Goal: Task Accomplishment & Management: Complete application form

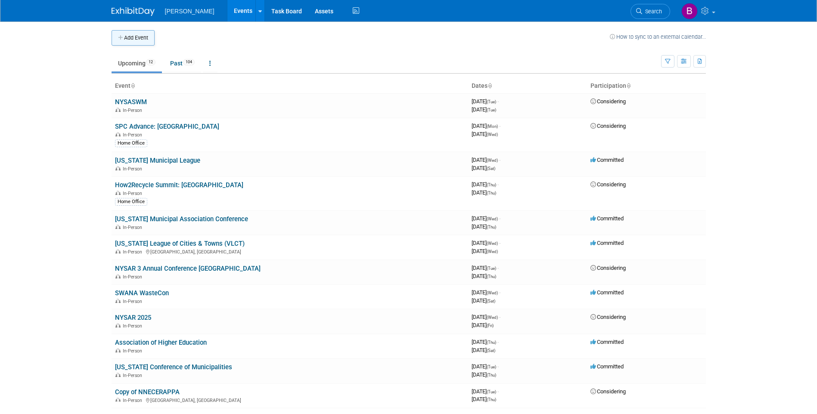
click at [141, 40] on button "Add Event" at bounding box center [133, 38] width 43 height 16
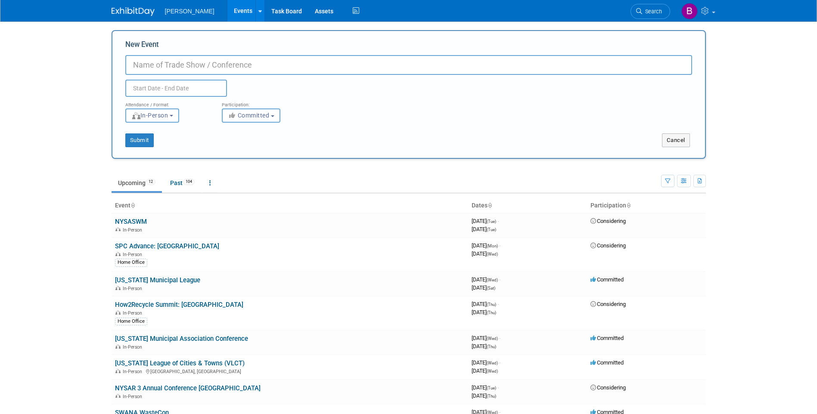
click at [168, 69] on input "New Event" at bounding box center [408, 65] width 567 height 20
type input "Paper and Plastics Recycling Conference"
click at [147, 90] on input "text" at bounding box center [176, 88] width 102 height 17
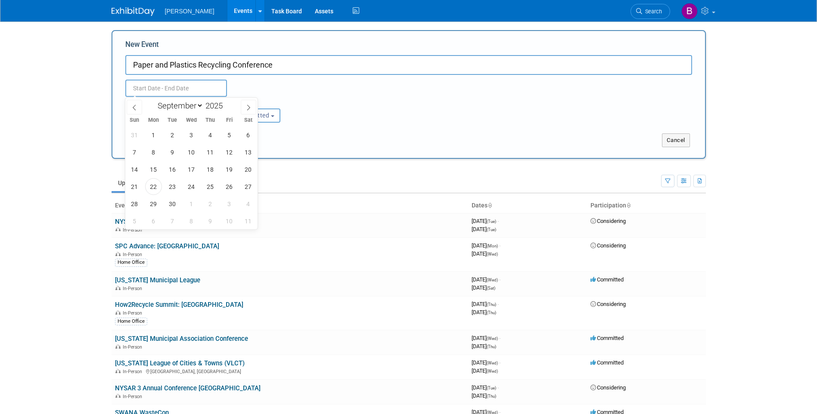
click at [186, 113] on div "January February March April May June July August September October November De…" at bounding box center [191, 164] width 133 height 132
click at [188, 104] on select "January February March April May June July August September October November De…" at bounding box center [179, 105] width 50 height 11
select select "9"
click at [154, 100] on select "January February March April May June July August September October November De…" at bounding box center [179, 105] width 50 height 11
click at [196, 166] on span "15" at bounding box center [191, 169] width 17 height 17
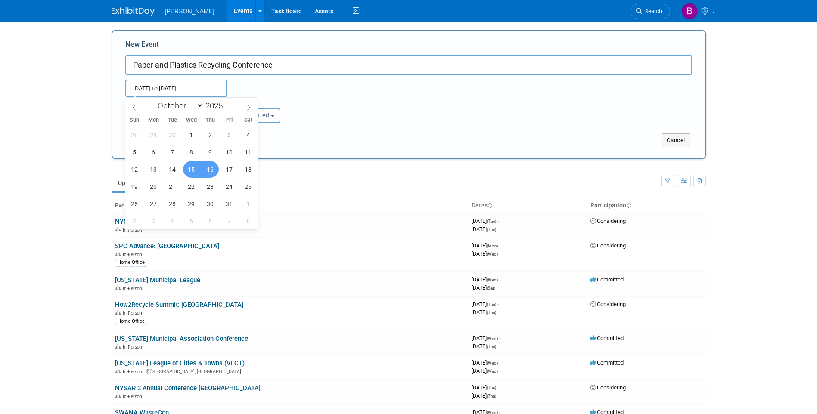
click at [214, 172] on span "16" at bounding box center [210, 169] width 17 height 17
type input "Oct 15, 2025 to Oct 16, 2025"
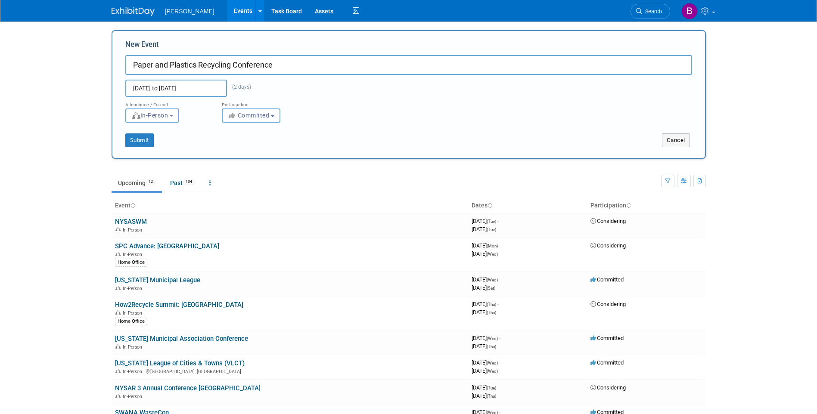
click at [258, 117] on span "Committed" at bounding box center [249, 115] width 42 height 7
click at [185, 134] on div "Submit" at bounding box center [235, 140] width 247 height 14
click at [140, 145] on button "Submit" at bounding box center [139, 140] width 28 height 14
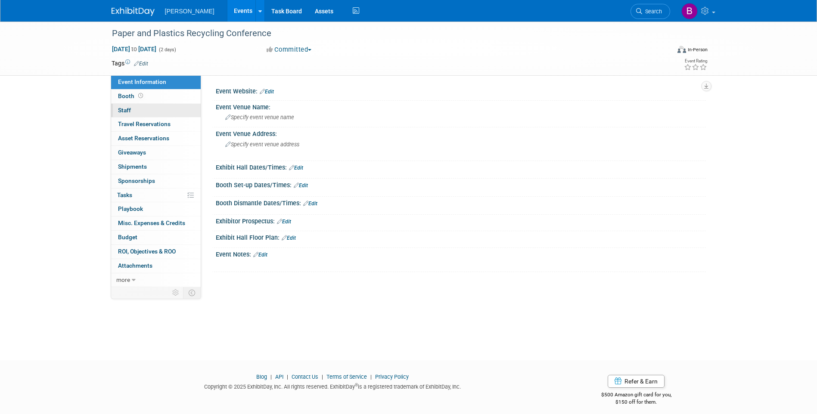
click at [160, 114] on link "0 Staff 0" at bounding box center [156, 111] width 90 height 14
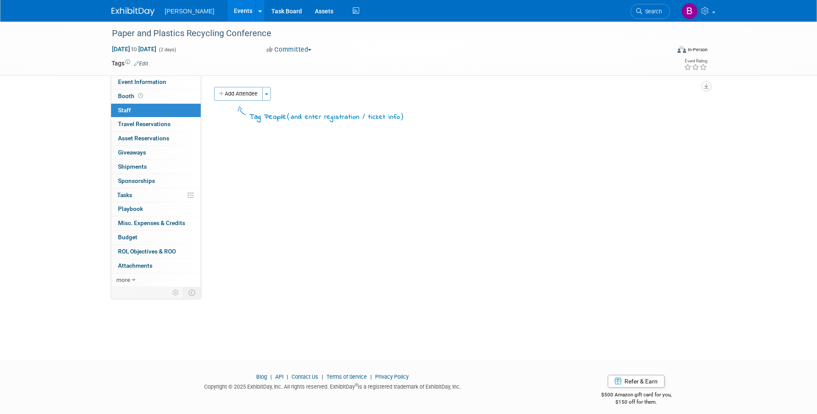
click at [238, 91] on button "Add Attendee" at bounding box center [238, 94] width 49 height 14
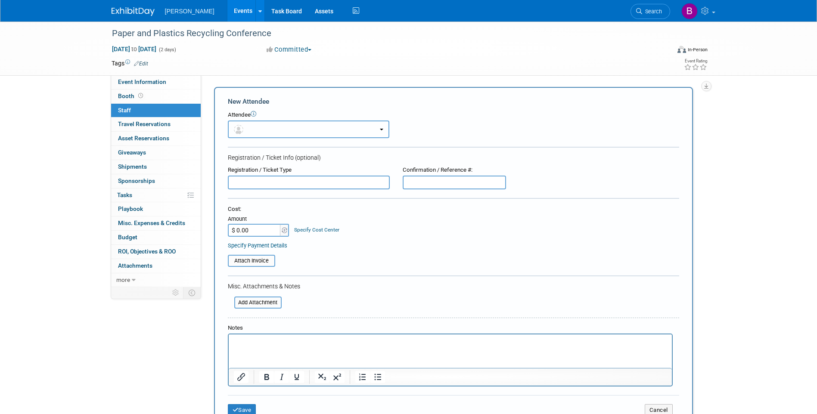
click at [267, 127] on button "button" at bounding box center [308, 130] width 161 height 18
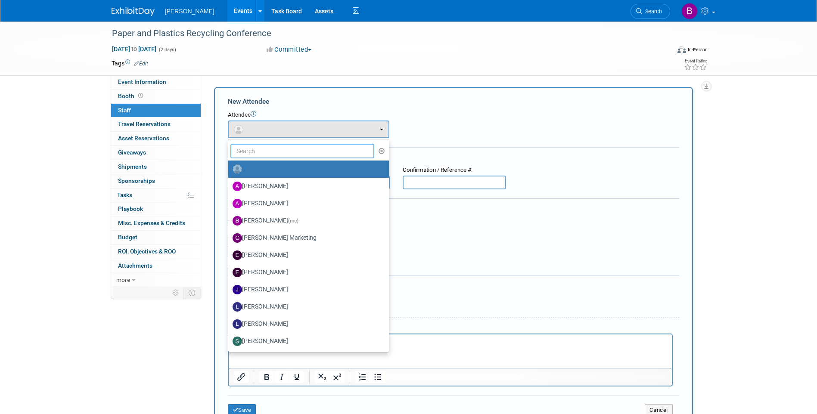
click at [264, 149] on input "text" at bounding box center [302, 151] width 144 height 15
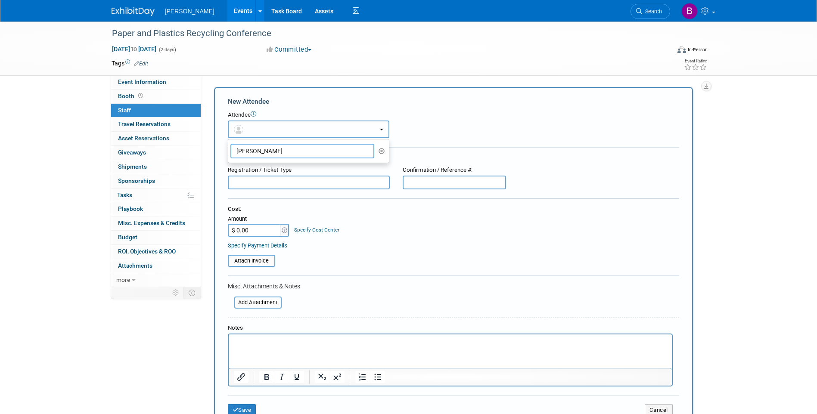
type input "julia Reichl"
drag, startPoint x: 283, startPoint y: 125, endPoint x: 276, endPoint y: 150, distance: 26.0
click at [283, 126] on button "button" at bounding box center [308, 130] width 161 height 18
click at [269, 125] on button "button" at bounding box center [308, 130] width 161 height 18
click at [267, 155] on input "julia Reichl" at bounding box center [302, 151] width 144 height 15
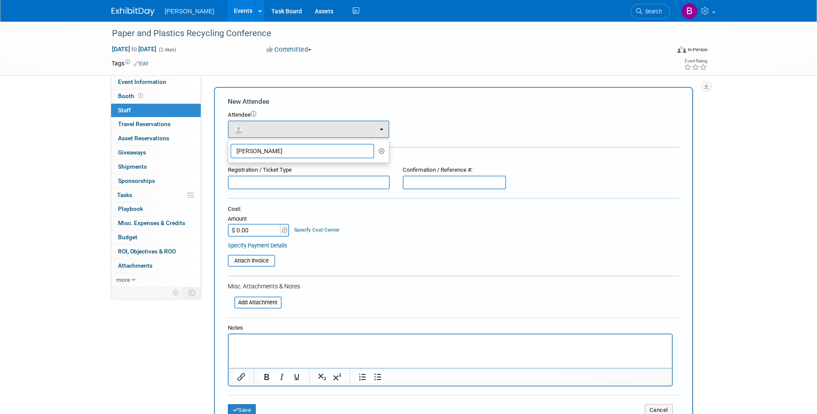
click at [247, 152] on input "julia Reichl" at bounding box center [302, 151] width 144 height 15
click at [294, 147] on input "julia Reichl" at bounding box center [302, 151] width 144 height 15
click at [388, 232] on div "Cost: Amount $ 0.00 Specify Cost Center Cost Center -- Not Specified --" at bounding box center [453, 220] width 451 height 31
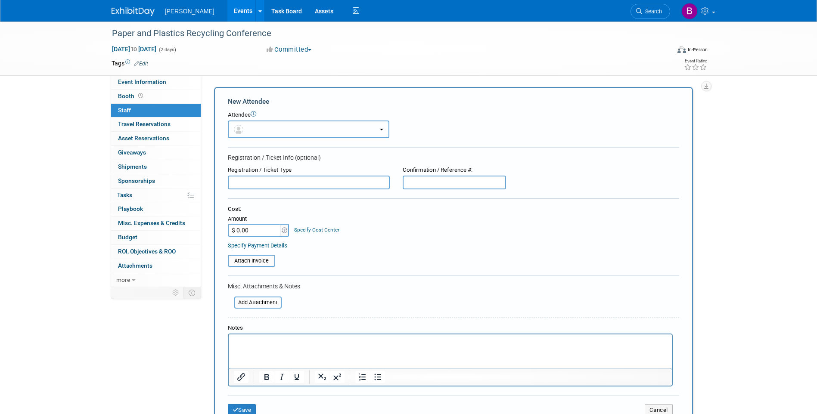
click at [381, 127] on button "button" at bounding box center [308, 130] width 161 height 18
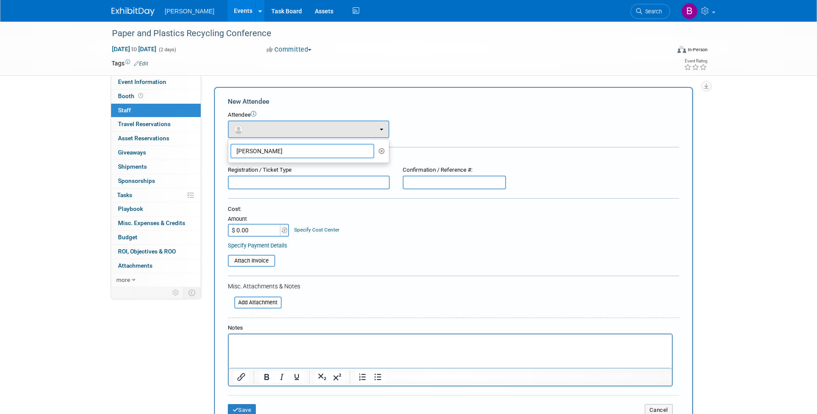
click at [373, 151] on input "julia Reichl" at bounding box center [302, 151] width 144 height 15
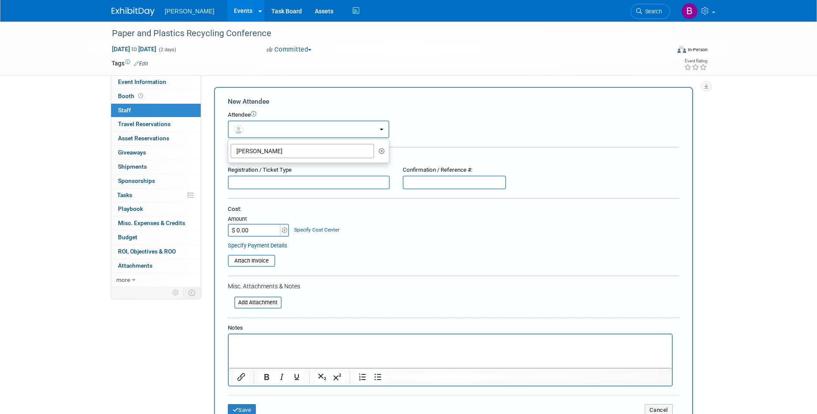
click at [299, 124] on button "button" at bounding box center [308, 130] width 161 height 18
click at [239, 131] on img "button" at bounding box center [238, 129] width 9 height 9
click at [284, 129] on button "button" at bounding box center [308, 130] width 161 height 18
click at [282, 130] on button "button" at bounding box center [308, 130] width 161 height 18
click at [377, 153] on button "button" at bounding box center [382, 151] width 10 height 13
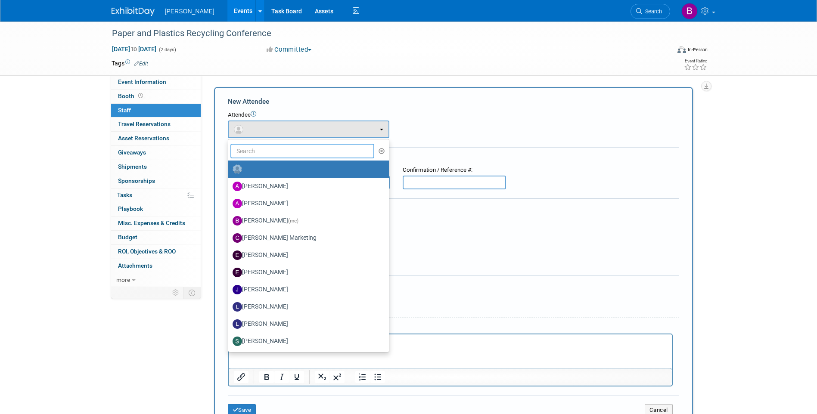
click at [291, 149] on input "text" at bounding box center [302, 151] width 144 height 15
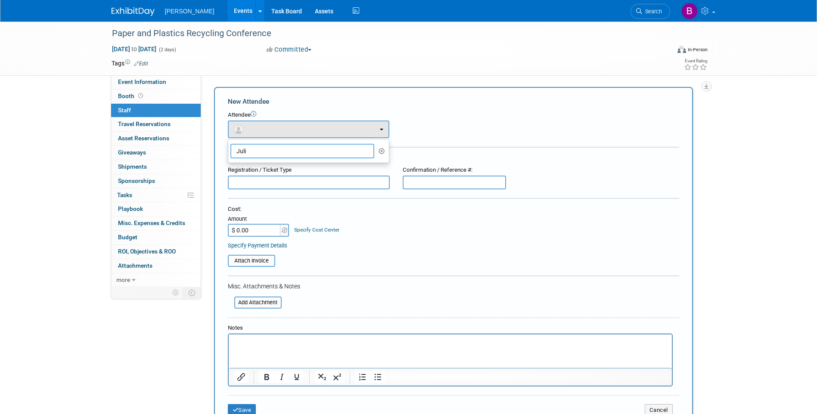
type input "Julia"
drag, startPoint x: 257, startPoint y: 149, endPoint x: 105, endPoint y: 136, distance: 152.6
click at [105, 136] on div "Event Information Event Info Booth Booth 0 Staff 0 Staff 0 Travel Reservations …" at bounding box center [408, 232] width 607 height 420
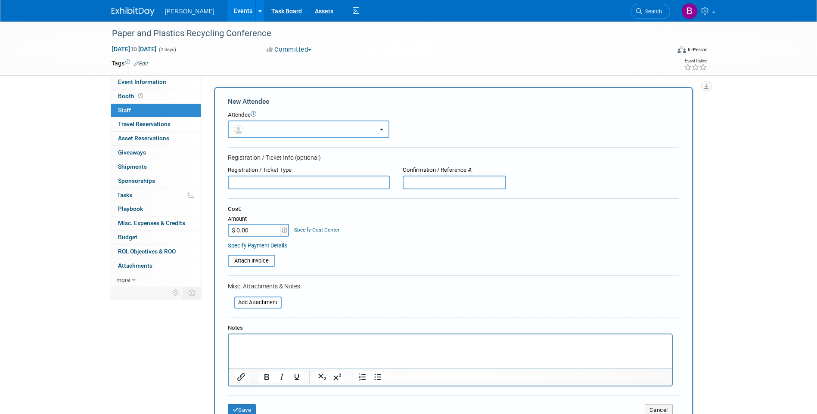
click at [387, 126] on button "button" at bounding box center [308, 130] width 161 height 18
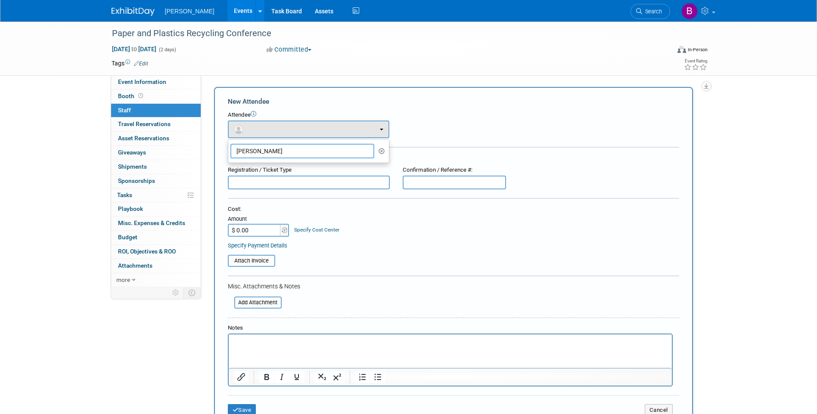
click at [265, 152] on input "Julia" at bounding box center [302, 151] width 144 height 15
drag, startPoint x: 259, startPoint y: 151, endPoint x: 154, endPoint y: 149, distance: 105.5
click at [154, 149] on div "Event Information Event Info Booth Booth 0 Staff 0 Staff 0 Travel Reservations …" at bounding box center [408, 232] width 607 height 420
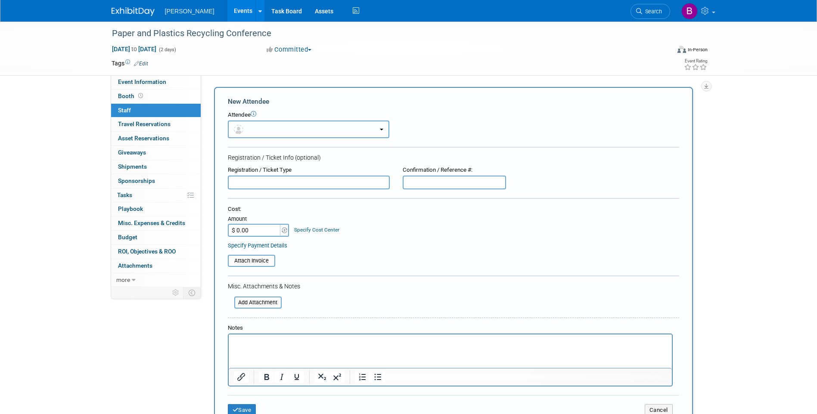
click at [381, 129] on button "button" at bounding box center [308, 130] width 161 height 18
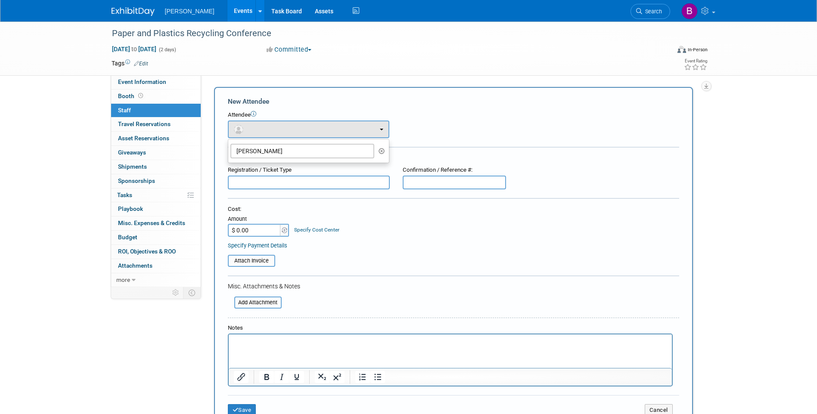
drag, startPoint x: 384, startPoint y: 152, endPoint x: 372, endPoint y: 155, distance: 12.4
click at [383, 152] on icon "button" at bounding box center [381, 151] width 6 height 6
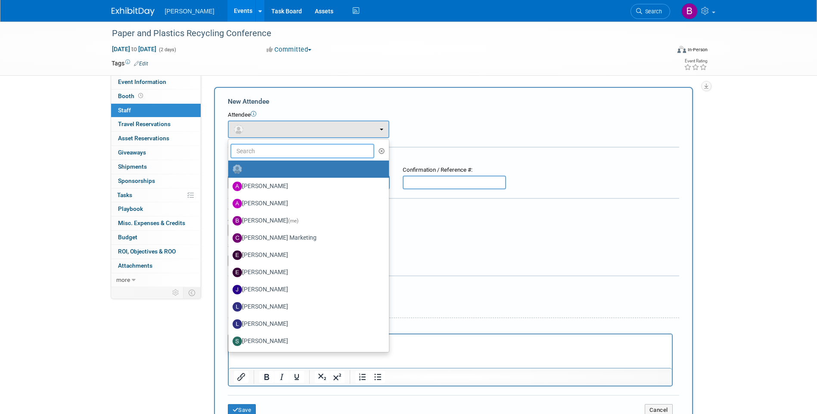
click at [264, 152] on input "text" at bounding box center [302, 151] width 144 height 15
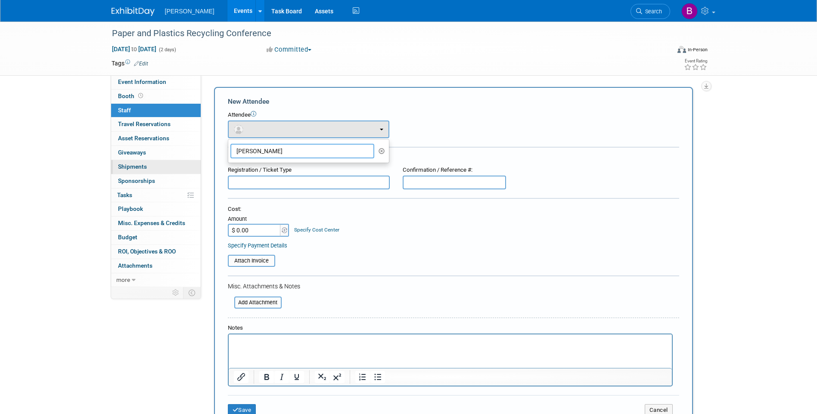
drag, startPoint x: 281, startPoint y: 148, endPoint x: 152, endPoint y: 162, distance: 130.0
click at [152, 162] on div "Event Information Event Info Booth Booth 0 Staff 0 Staff 0 Travel Reservations …" at bounding box center [408, 232] width 607 height 420
type input "mark smith"
click at [384, 138] on form "New Attendee Attendee <img src="https://www.exhibitday.com/Images/Unassigned-Us…" at bounding box center [453, 260] width 451 height 326
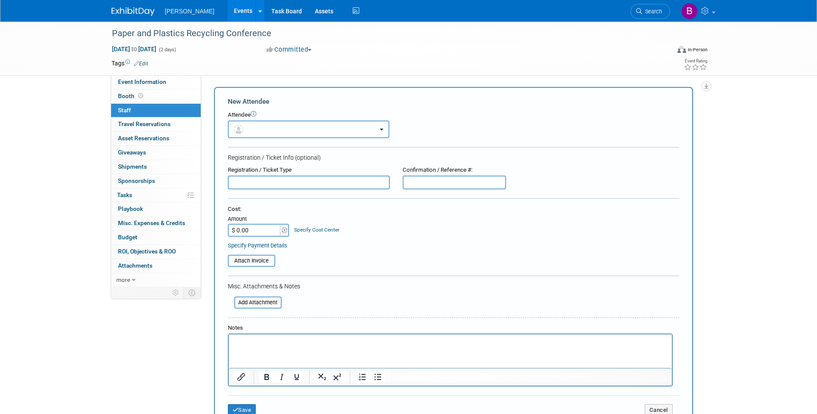
click at [384, 135] on button "button" at bounding box center [308, 130] width 161 height 18
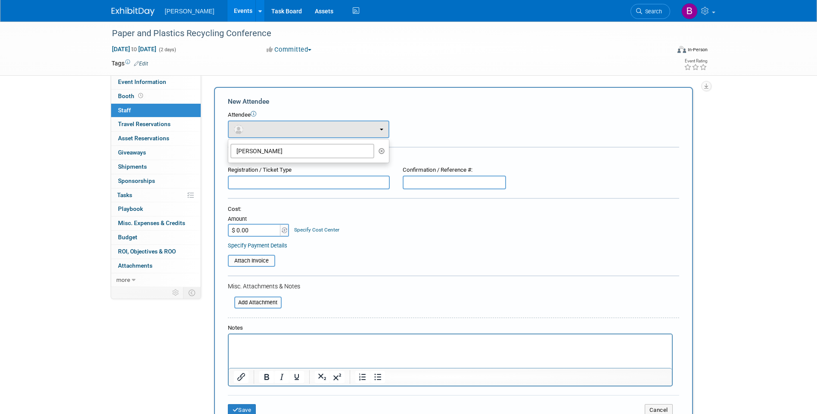
click at [384, 149] on icon "button" at bounding box center [381, 151] width 6 height 6
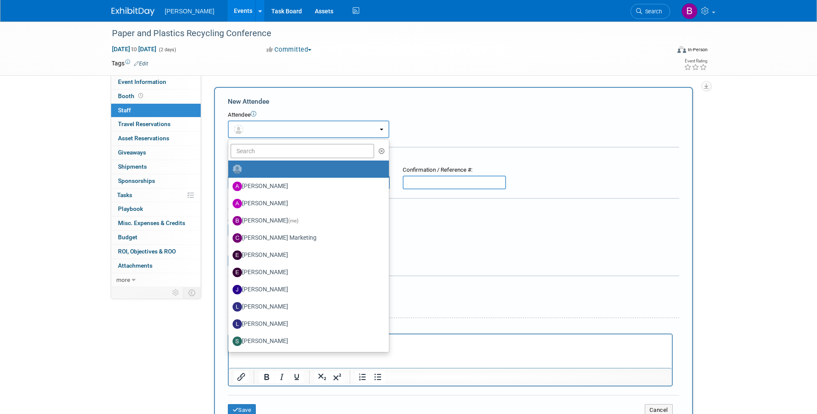
click at [386, 127] on button "button" at bounding box center [308, 130] width 161 height 18
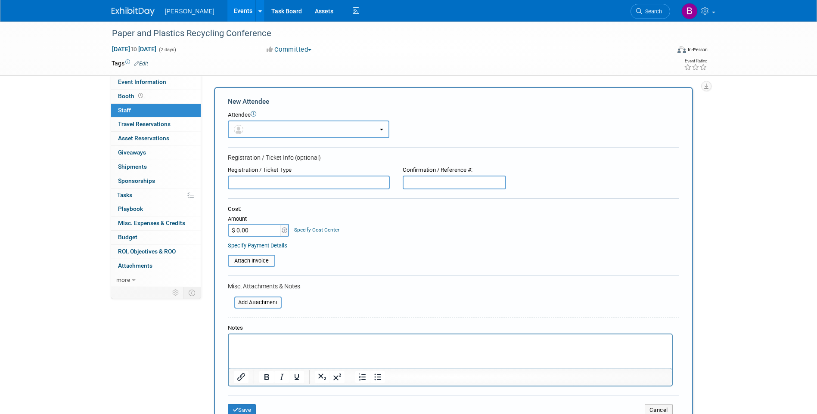
click at [380, 130] on b "button" at bounding box center [381, 130] width 3 height 2
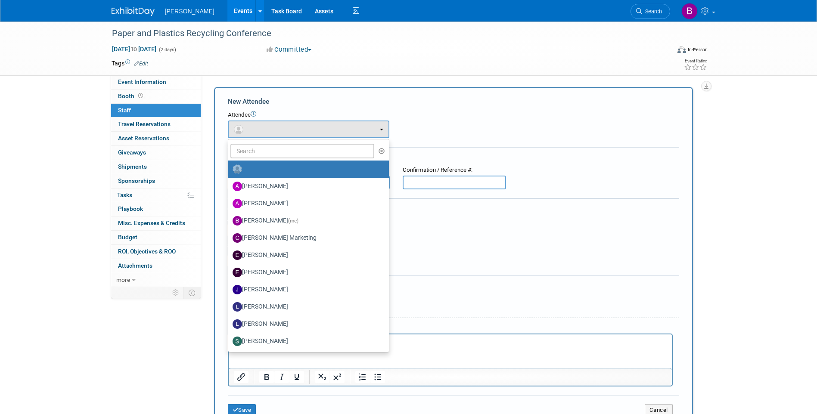
click at [484, 241] on div "Specify Payment Details" at bounding box center [453, 245] width 451 height 9
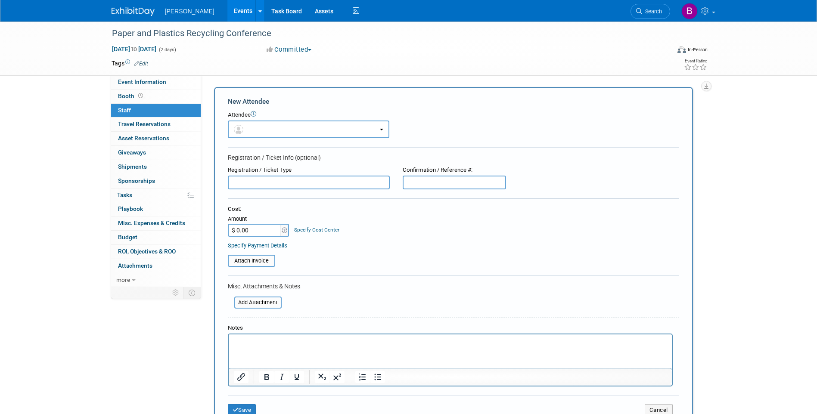
click at [267, 339] on p "Rich Text Area. Press ALT-0 for help." at bounding box center [449, 342] width 433 height 9
type input "$ 650.00"
click at [265, 344] on p "Rich Text Area. Press ALT-0 for help." at bounding box center [449, 342] width 433 height 9
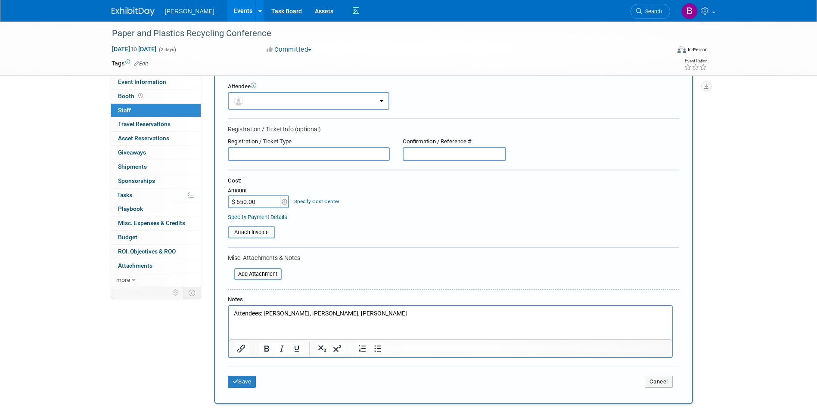
scroll to position [43, 0]
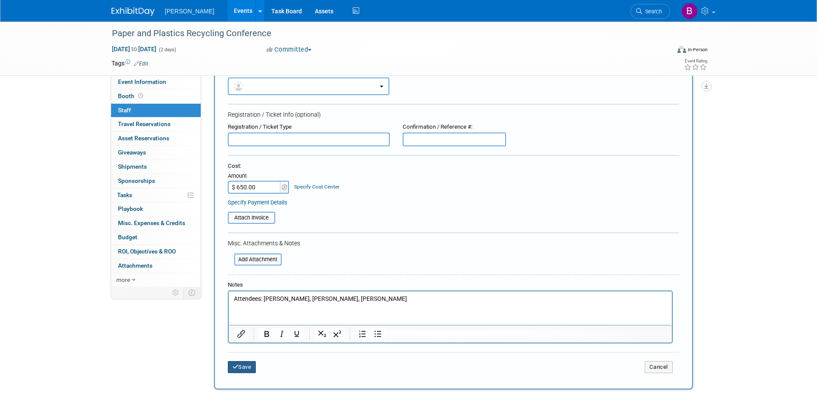
click at [246, 368] on button "Save" at bounding box center [242, 367] width 28 height 12
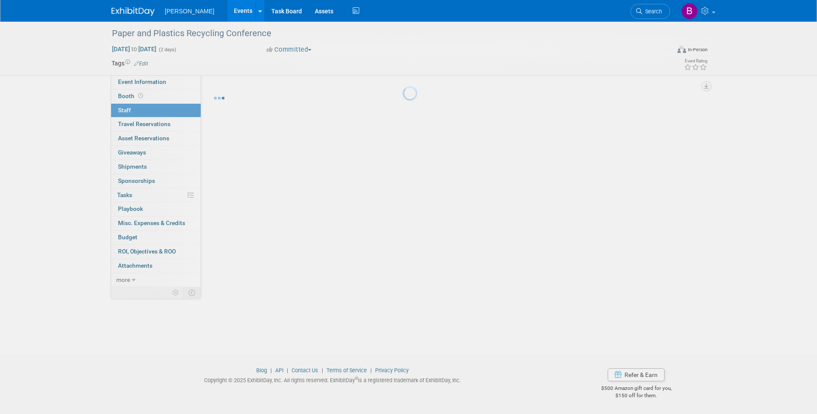
scroll to position [6, 0]
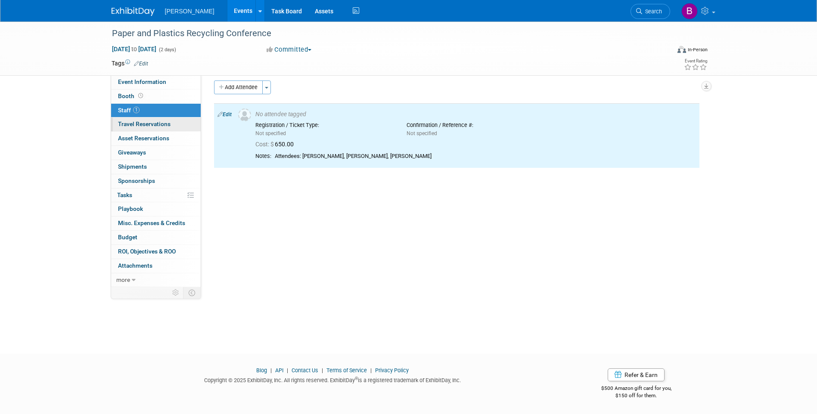
click at [161, 125] on span "Travel Reservations 0" at bounding box center [144, 124] width 53 height 7
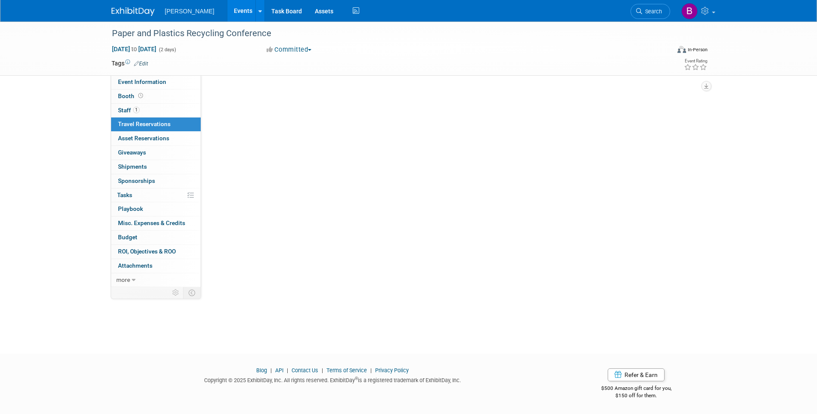
scroll to position [0, 0]
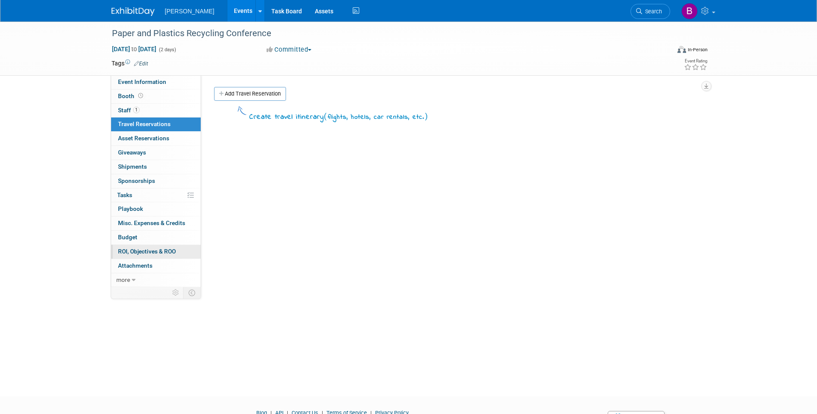
click at [146, 253] on span "ROI, Objectives & ROO 0" at bounding box center [147, 251] width 58 height 7
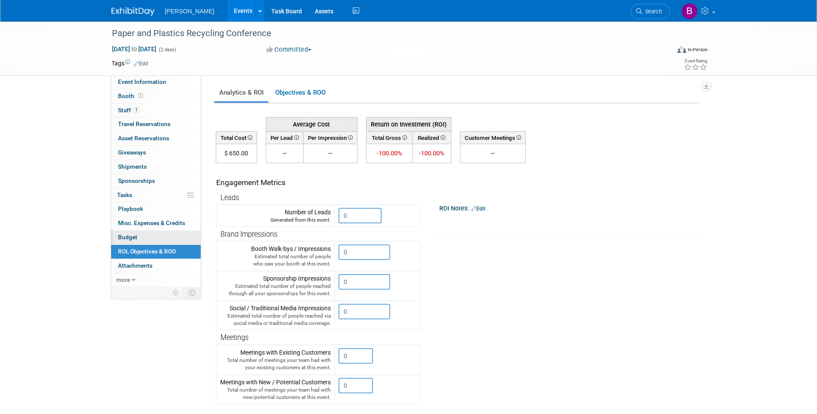
click at [146, 240] on link "Budget" at bounding box center [156, 238] width 90 height 14
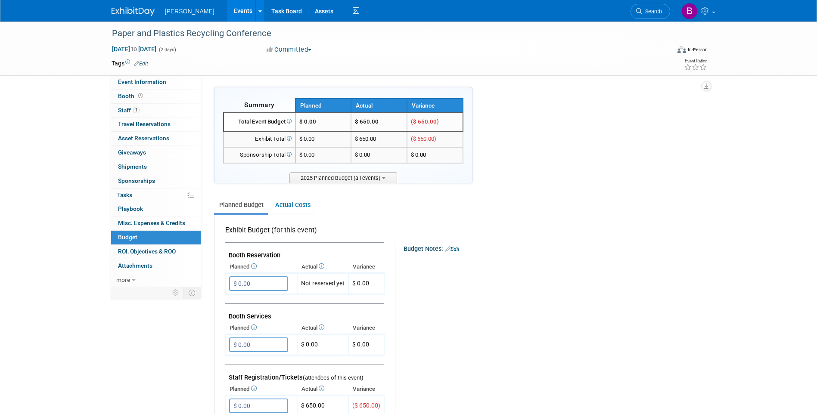
scroll to position [43, 0]
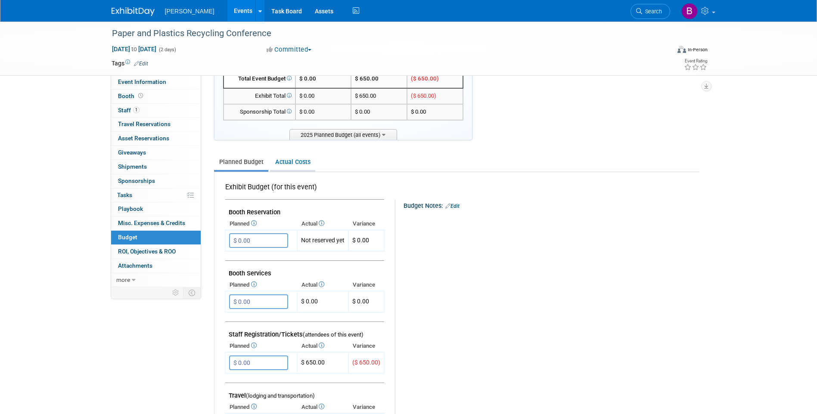
click at [291, 165] on link "Actual Costs" at bounding box center [292, 162] width 45 height 16
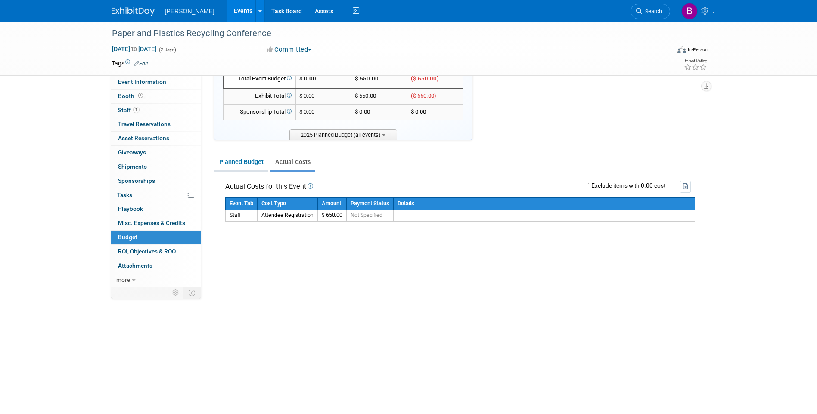
click at [243, 165] on link "Planned Budget" at bounding box center [241, 162] width 54 height 16
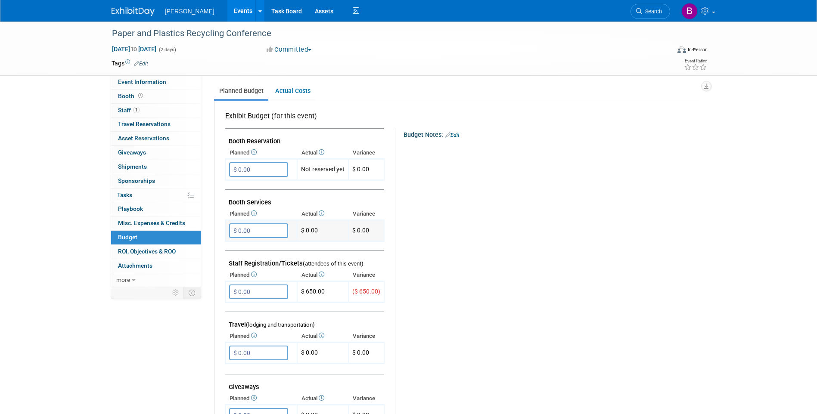
scroll to position [129, 0]
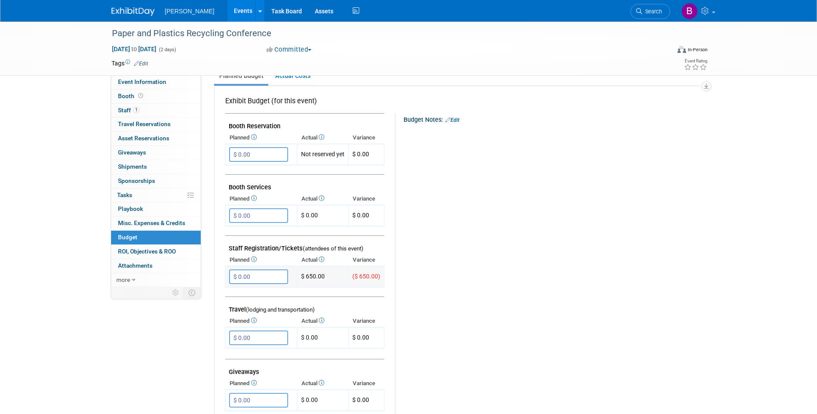
click at [268, 276] on input "$ 0.00" at bounding box center [258, 277] width 59 height 15
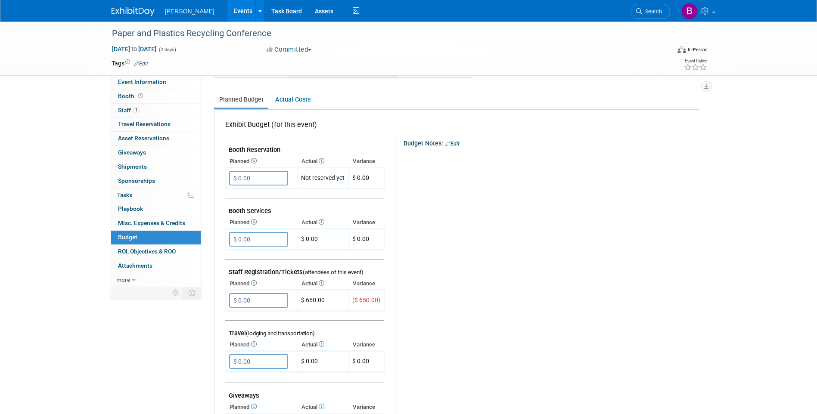
scroll to position [86, 0]
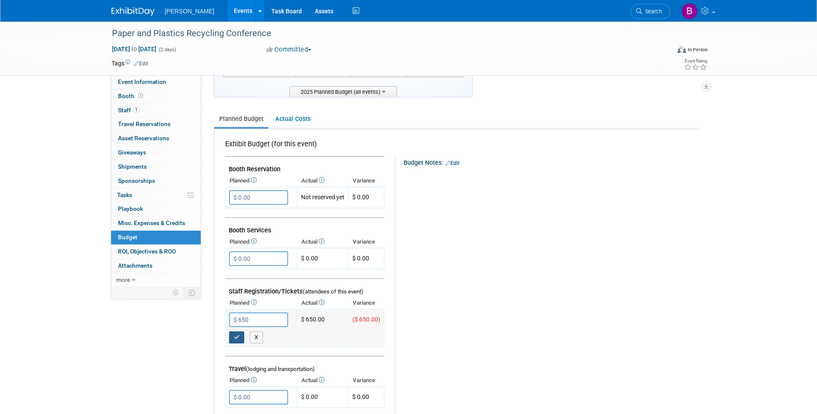
type input "$ 650.00"
click at [239, 342] on button "button" at bounding box center [237, 338] width 16 height 12
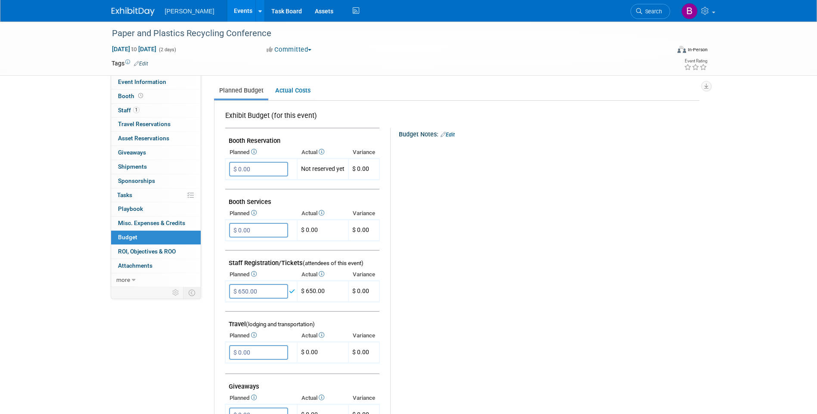
scroll to position [129, 0]
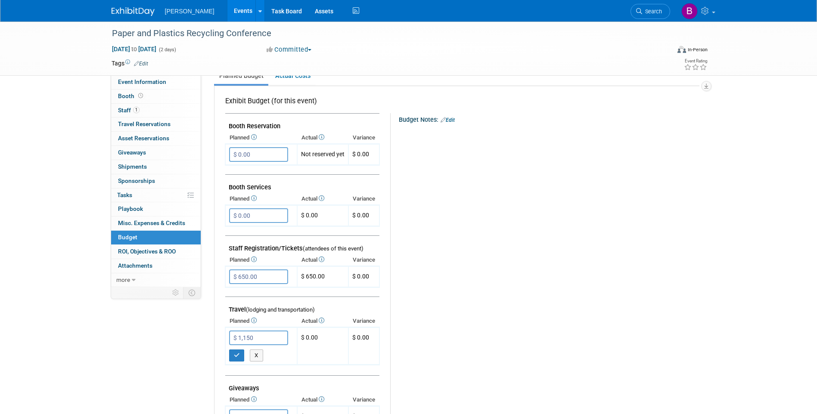
type input "$ 1,150.00"
click at [471, 334] on div "Budget Notes: Edit X" at bounding box center [541, 336] width 302 height 447
click at [240, 357] on button "button" at bounding box center [237, 356] width 16 height 12
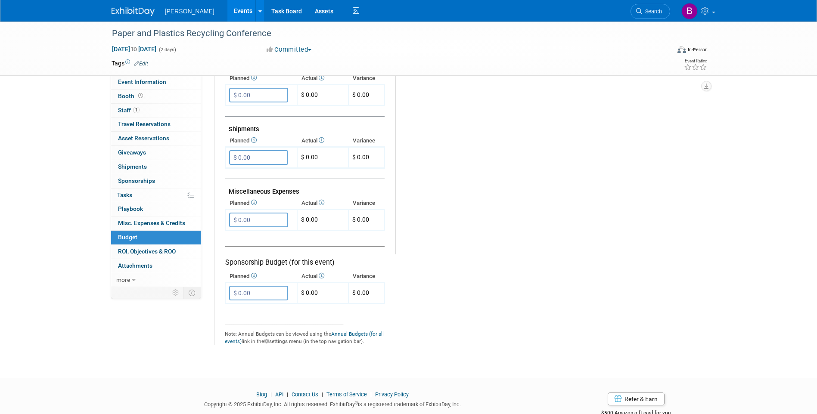
scroll to position [459, 0]
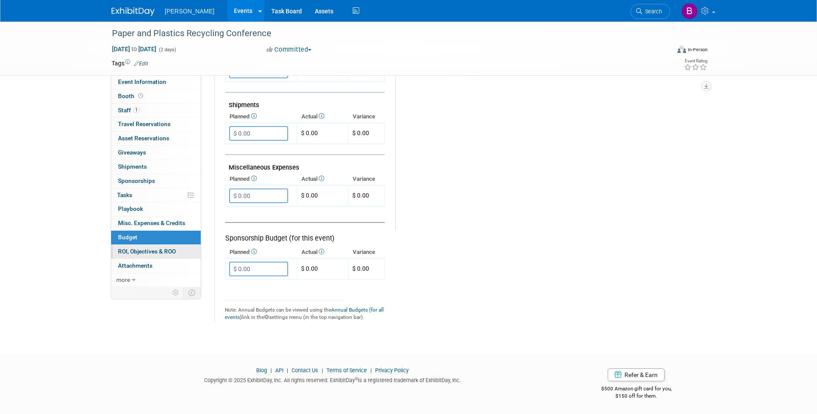
click at [144, 252] on span "ROI, Objectives & ROO 0" at bounding box center [147, 251] width 58 height 7
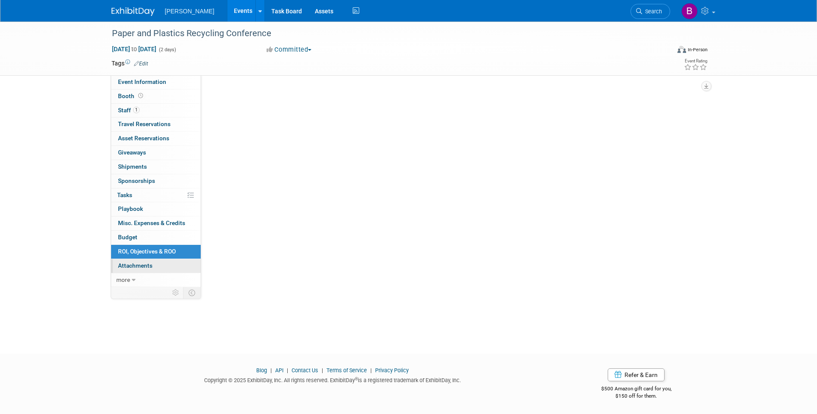
scroll to position [0, 0]
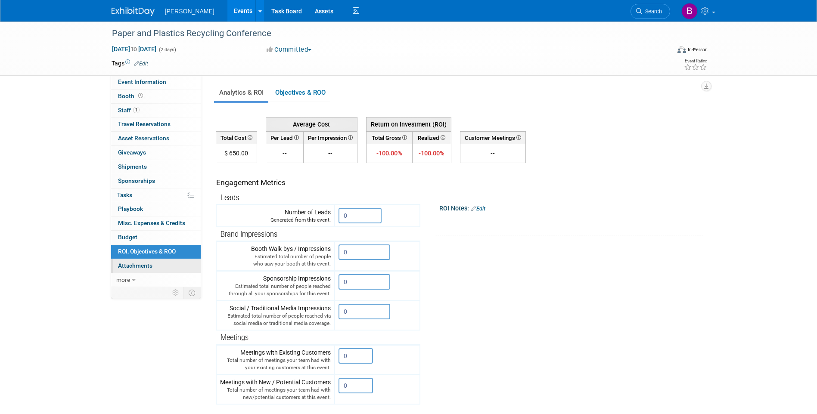
click at [137, 265] on span "Attachments 0" at bounding box center [135, 265] width 34 height 7
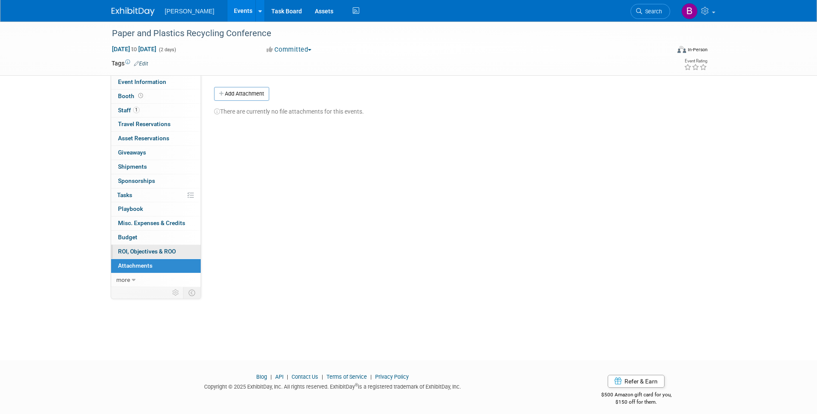
click at [140, 252] on span "ROI, Objectives & ROO 0" at bounding box center [147, 251] width 58 height 7
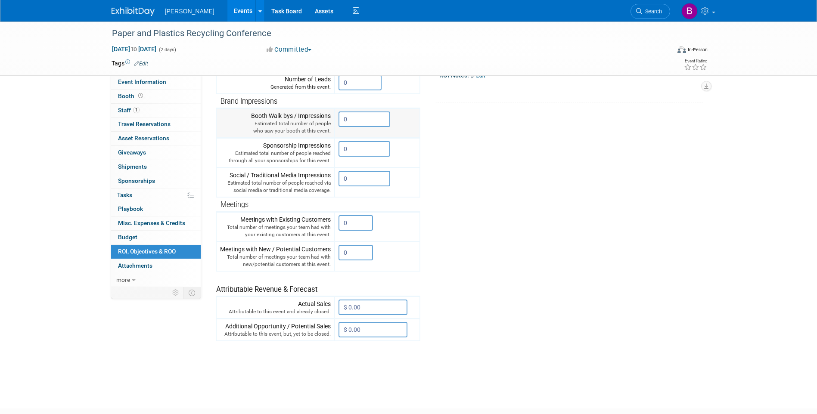
scroll to position [188, 0]
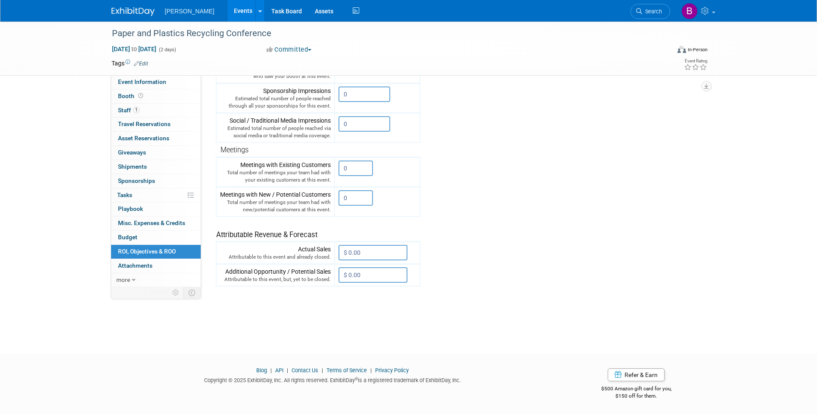
click at [146, 61] on link "Edit" at bounding box center [141, 64] width 14 height 6
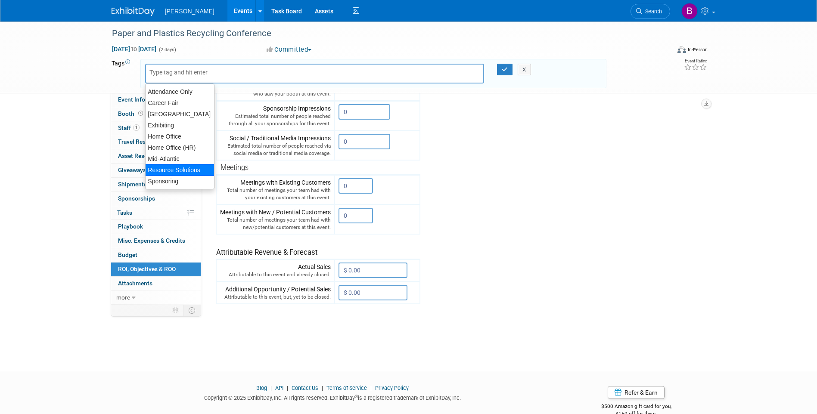
click at [180, 169] on div "Resource Solutions" at bounding box center [179, 170] width 69 height 12
type input "Resource Solutions"
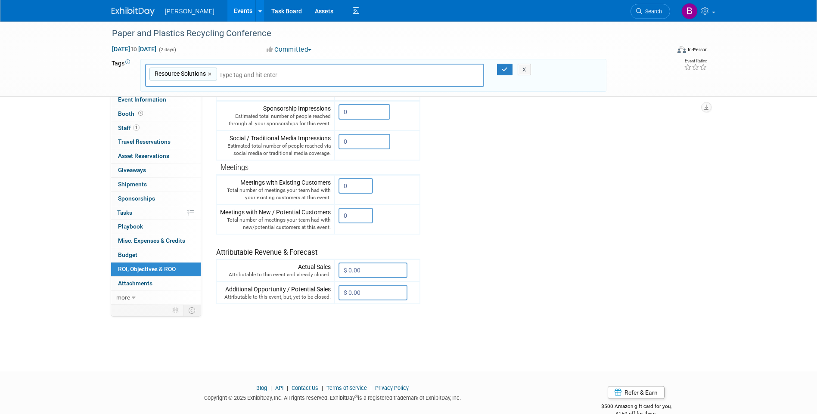
click at [248, 76] on input "text" at bounding box center [279, 75] width 121 height 9
drag, startPoint x: 502, startPoint y: 70, endPoint x: 370, endPoint y: 78, distance: 132.4
click at [502, 70] on icon "button" at bounding box center [505, 70] width 6 height 6
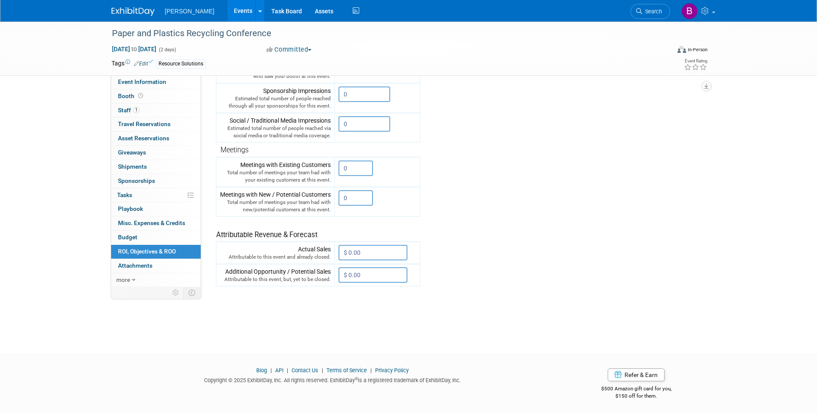
click at [146, 65] on link "Edit" at bounding box center [141, 64] width 14 height 6
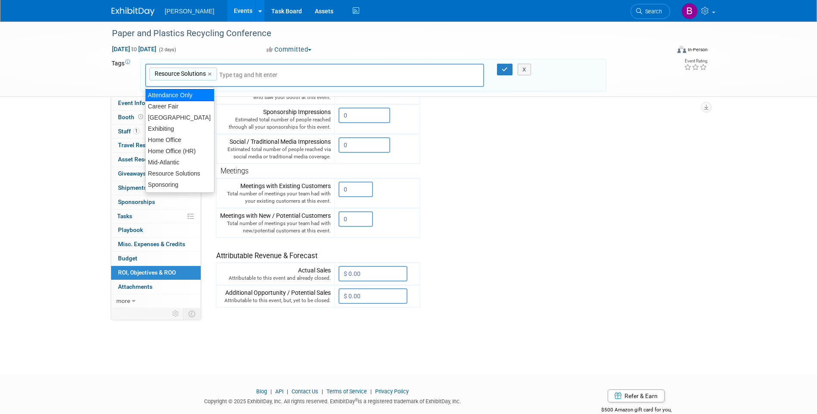
click at [177, 98] on div "Attendance Only" at bounding box center [179, 95] width 69 height 12
type input "Resource Solutions, Attendance Only"
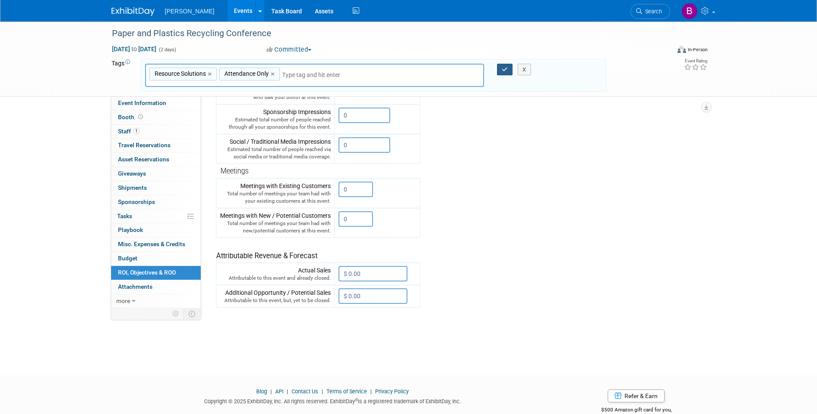
click at [499, 67] on button "button" at bounding box center [505, 70] width 16 height 12
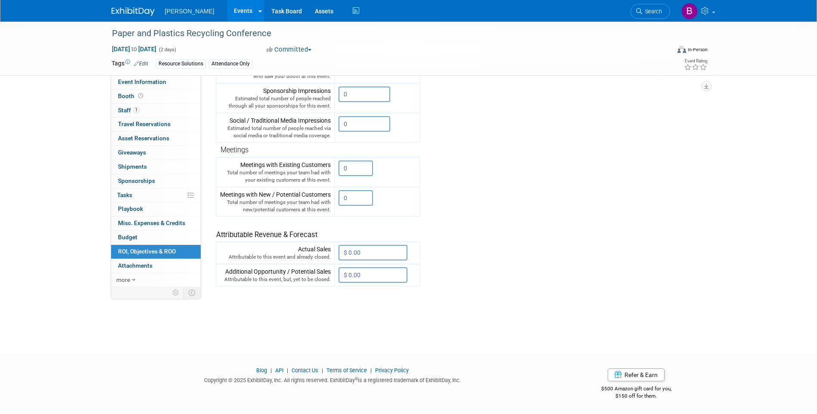
click at [482, 190] on tr "Engagement Metrics Leads Generated from this event. 0 X Brand Impressions 0" at bounding box center [458, 130] width 484 height 311
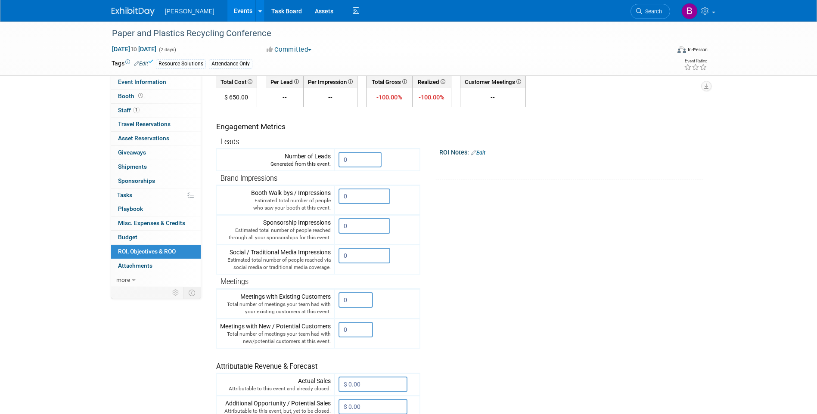
scroll to position [0, 0]
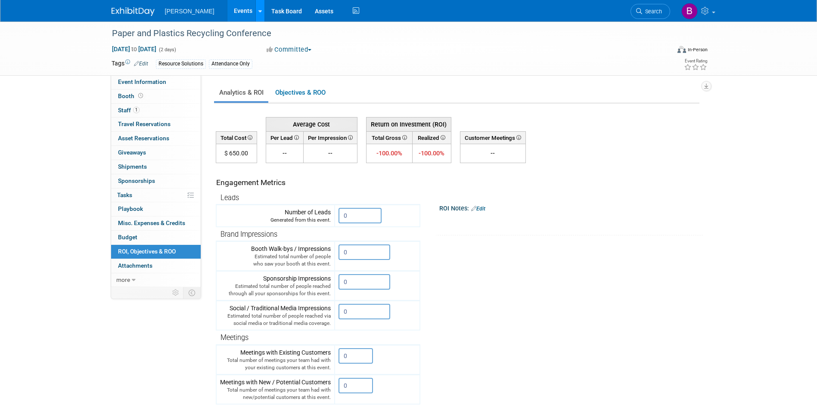
click at [255, 12] on link at bounding box center [259, 11] width 9 height 22
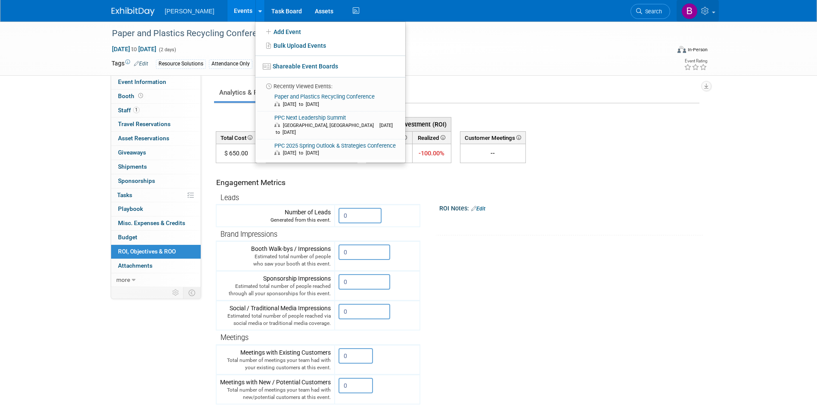
click at [715, 12] on link at bounding box center [697, 11] width 42 height 22
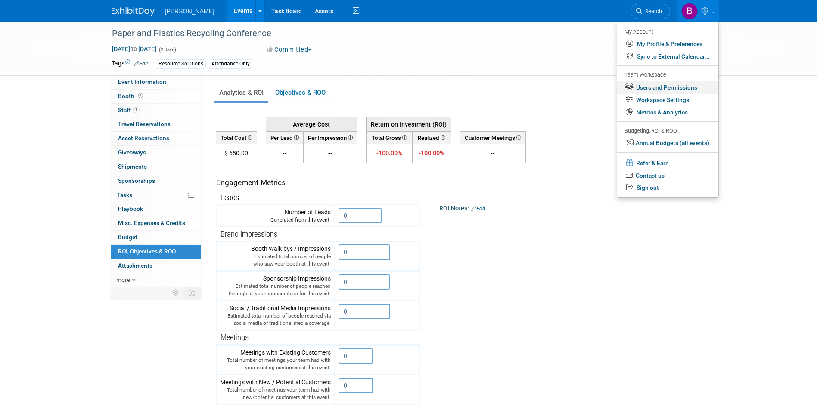
click at [668, 87] on link "Users and Permissions" at bounding box center [667, 87] width 101 height 12
